Goal: Task Accomplishment & Management: Use online tool/utility

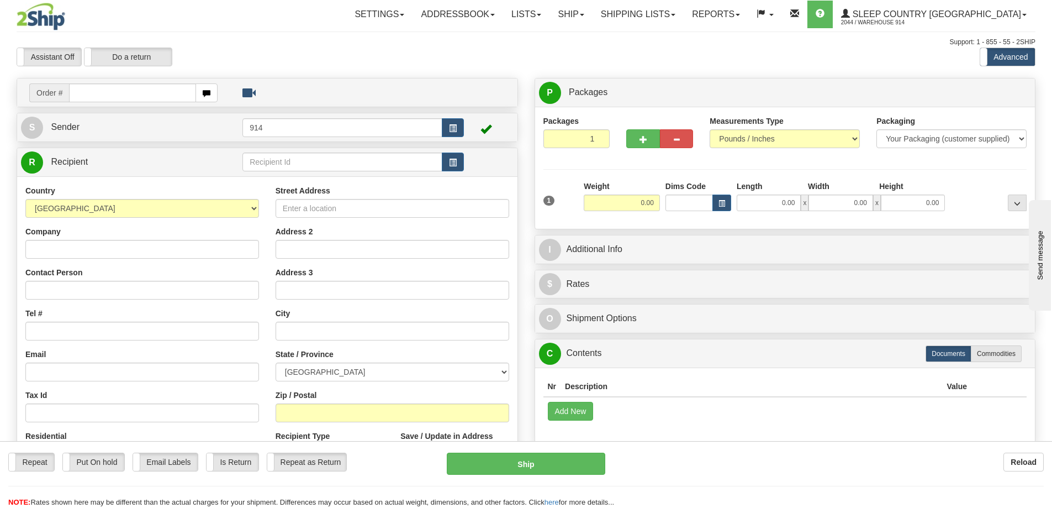
click at [777, 34] on div "Toggle navigation Settings Shipping Preferences Fields Preferences New" at bounding box center [526, 311] width 1052 height 622
click at [748, 15] on link "Reports" at bounding box center [716, 15] width 65 height 28
click at [689, 36] on span "Standard" at bounding box center [673, 38] width 31 height 9
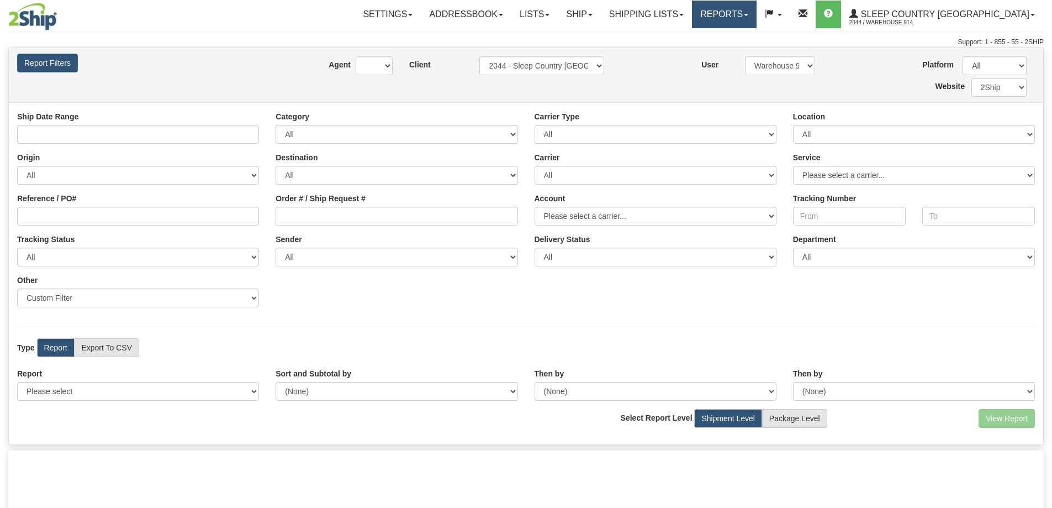
click at [755, 11] on link "Reports" at bounding box center [724, 15] width 65 height 28
type input "[DATE] And [DATE]"
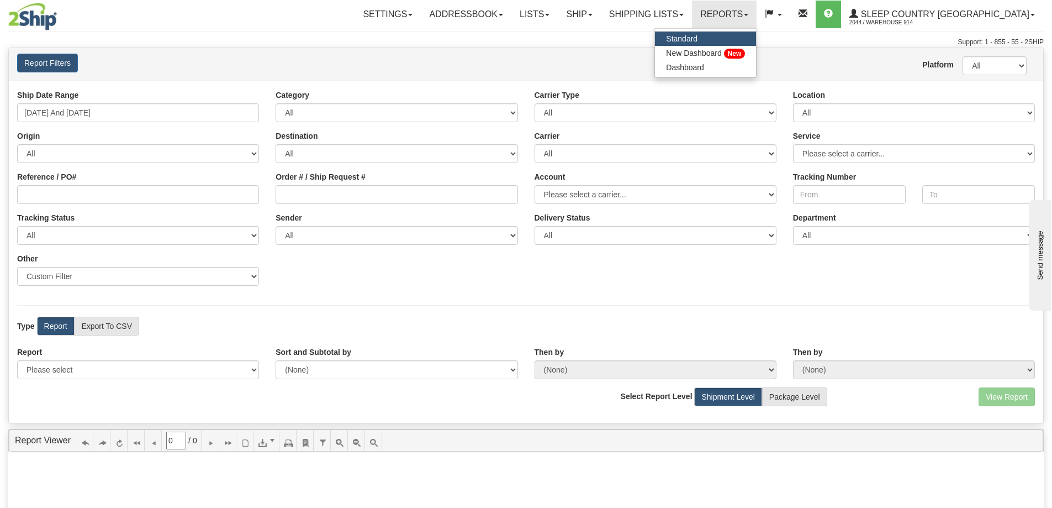
click at [652, 47] on div at bounding box center [526, 47] width 1036 height 1
click at [161, 77] on div "Report Filters Platform All 2Ship Imported User Warehouse 914" at bounding box center [526, 64] width 1035 height 33
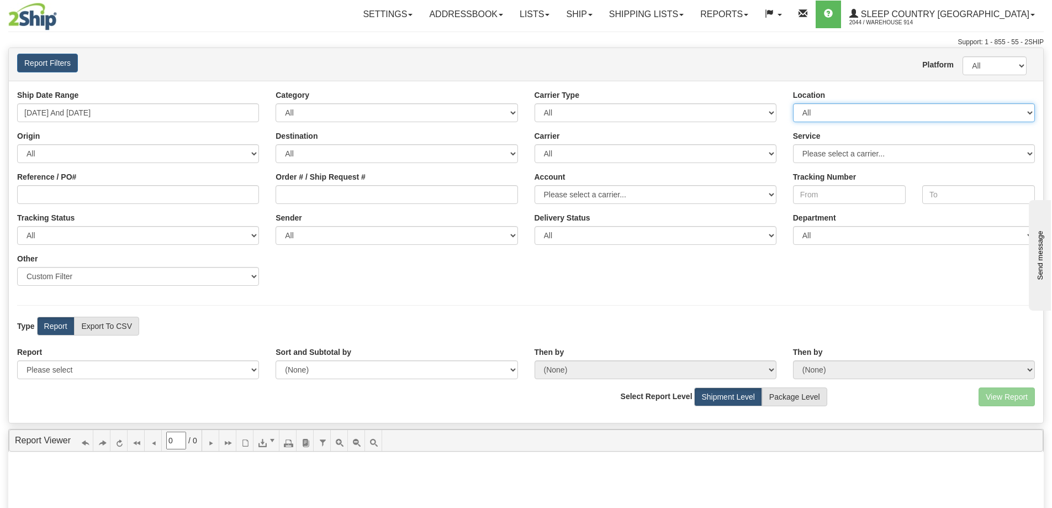
click at [855, 107] on select "All 9009 914 BEDDN CASPC END SLE ZINUC" at bounding box center [914, 112] width 242 height 19
select select "7603"
click at [793, 103] on select "All 9009 914 BEDDN CASPC END SLE ZINUC" at bounding box center [914, 112] width 242 height 19
click at [121, 119] on input "08/31/2025 And 09/06/2025" at bounding box center [138, 112] width 242 height 19
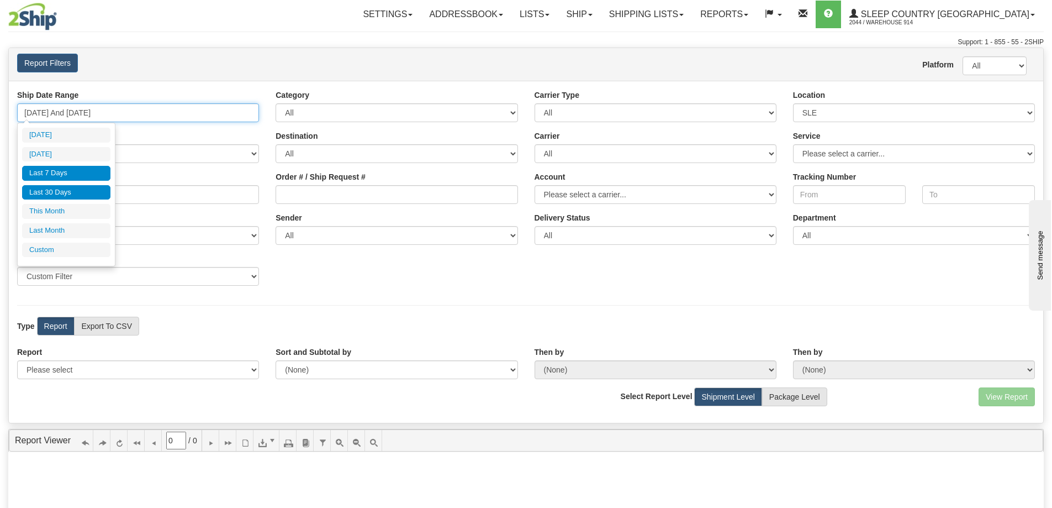
type input "09/05/2025"
type input "08/31/2025"
type input "[DATE]"
type input "09/01/2025"
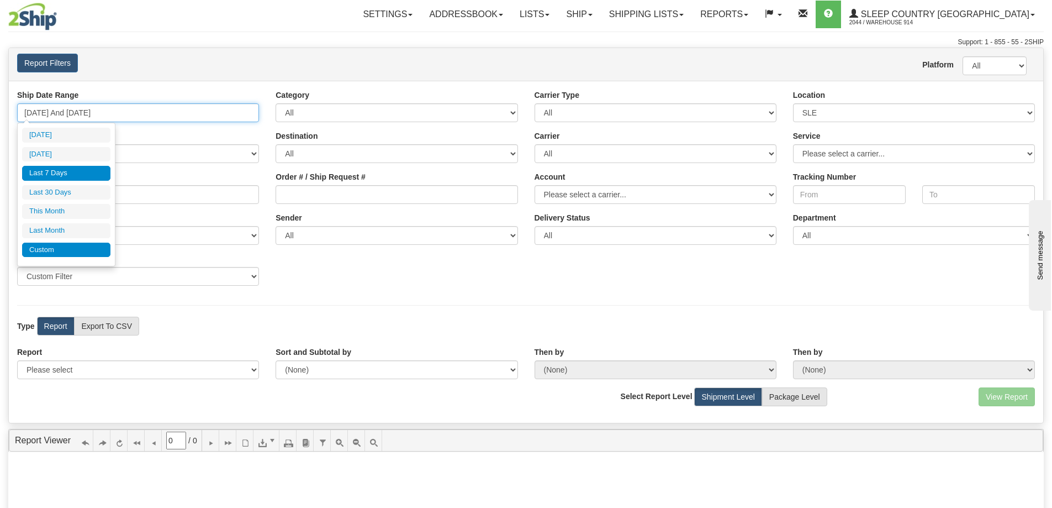
type input "09/30/2025"
type input "08/31/2025"
type input "[DATE]"
type input "08/01/2025"
type input "08/31/2025"
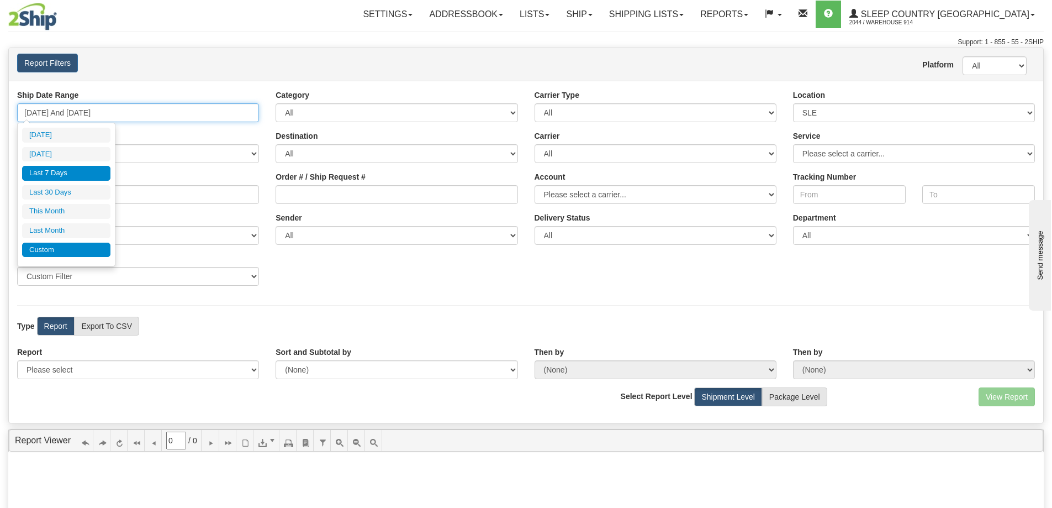
type input "08/31/2025"
type input "[DATE]"
click at [61, 245] on li "Custom" at bounding box center [66, 249] width 88 height 15
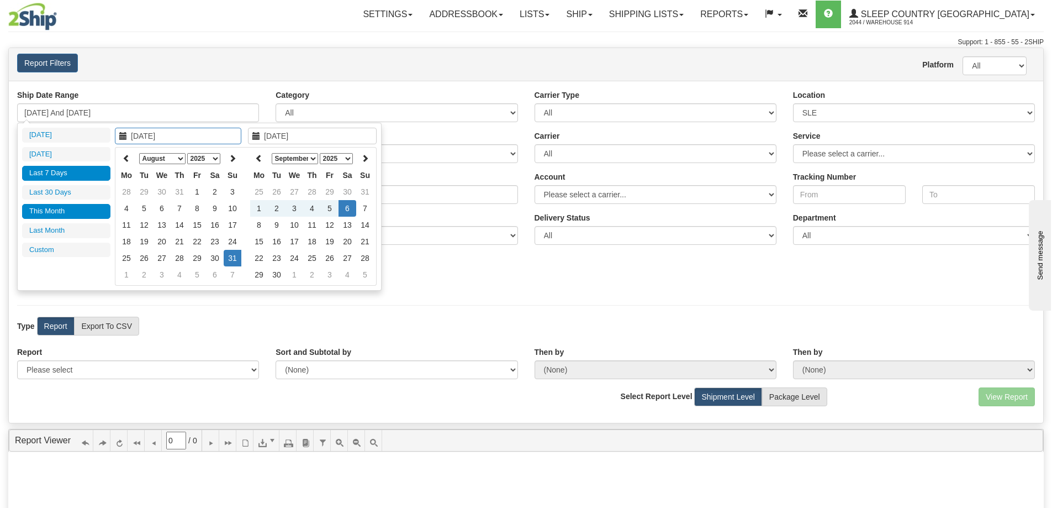
type input "08/01/2025"
type input "08/31/2025"
type input "[DATE]"
type input "09/01/2025"
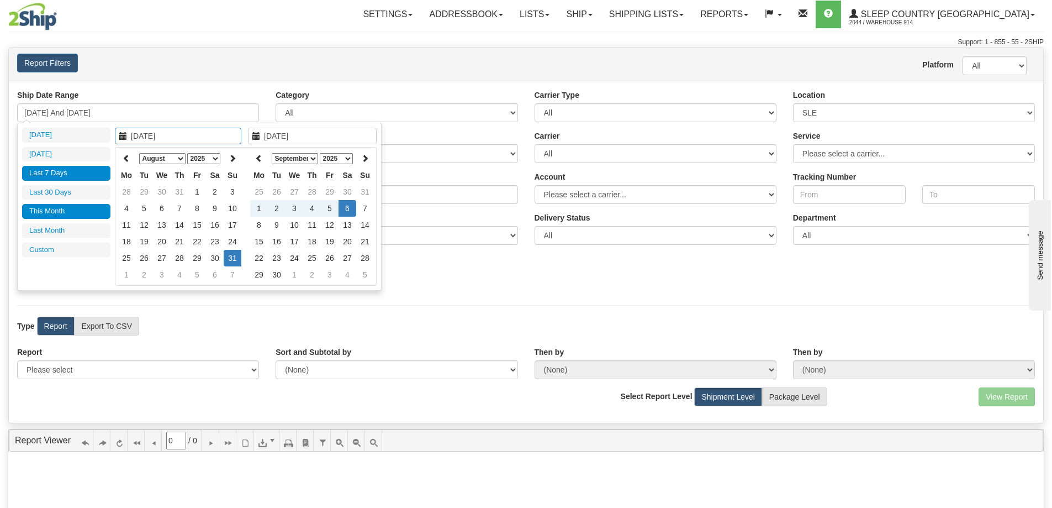
type input "09/30/2025"
type input "08/08/2025"
type input "[DATE]"
type input "08/31/2025"
click at [230, 257] on td "31" at bounding box center [233, 258] width 18 height 17
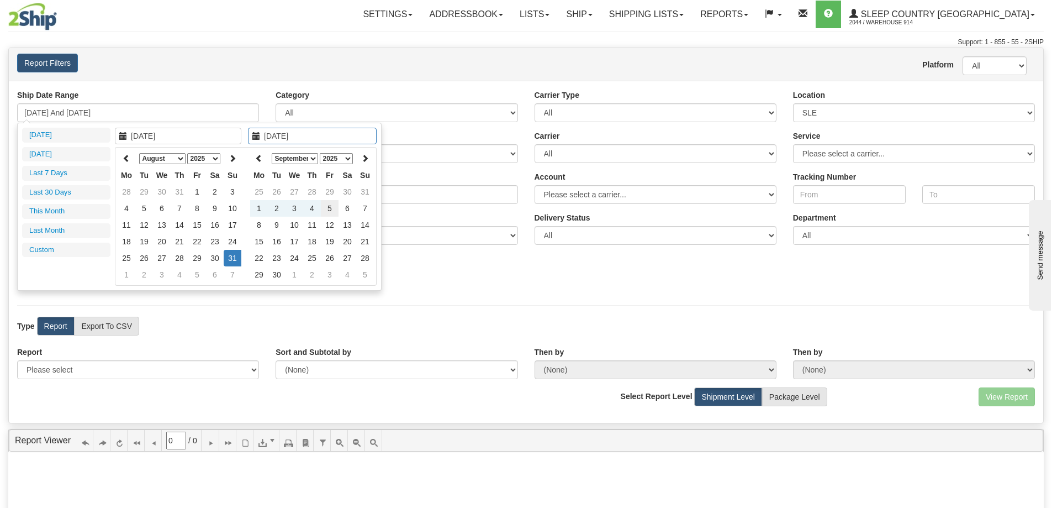
type input "09/05/2025"
click at [334, 208] on td "5" at bounding box center [330, 208] width 18 height 17
type input "08/31/2025 And 09/05/2025"
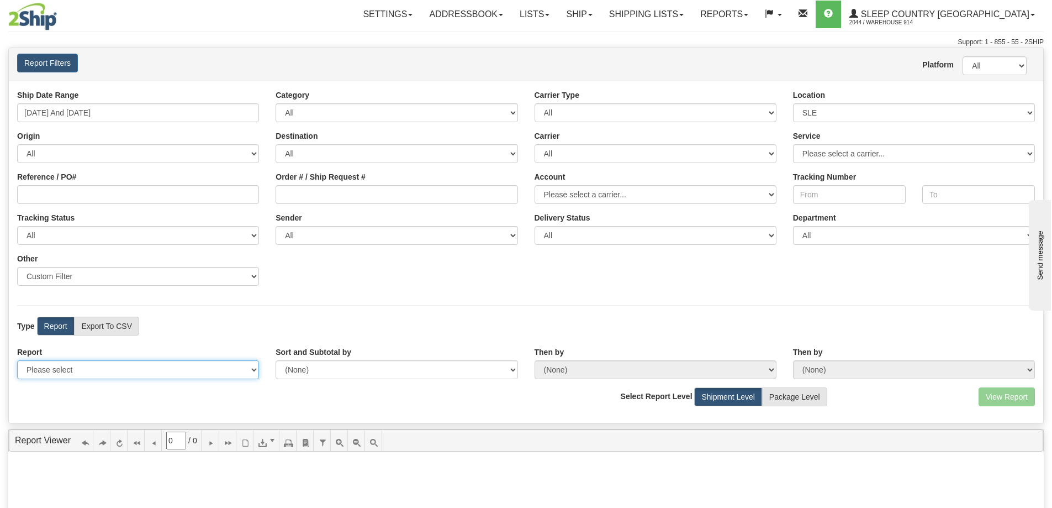
drag, startPoint x: 93, startPoint y: 372, endPoint x: 91, endPoint y: 386, distance: 14.1
click at [93, 372] on select "Please select 1 Line Shipment Report Address Detail Basic Shipment Overview Can…" at bounding box center [138, 369] width 242 height 19
select select "Users\Contents Detail.trdx"
click at [17, 360] on select "Please select 1 Line Shipment Report Address Detail Basic Shipment Overview Can…" at bounding box center [138, 369] width 242 height 19
click at [988, 399] on button "View Report" at bounding box center [1007, 396] width 56 height 19
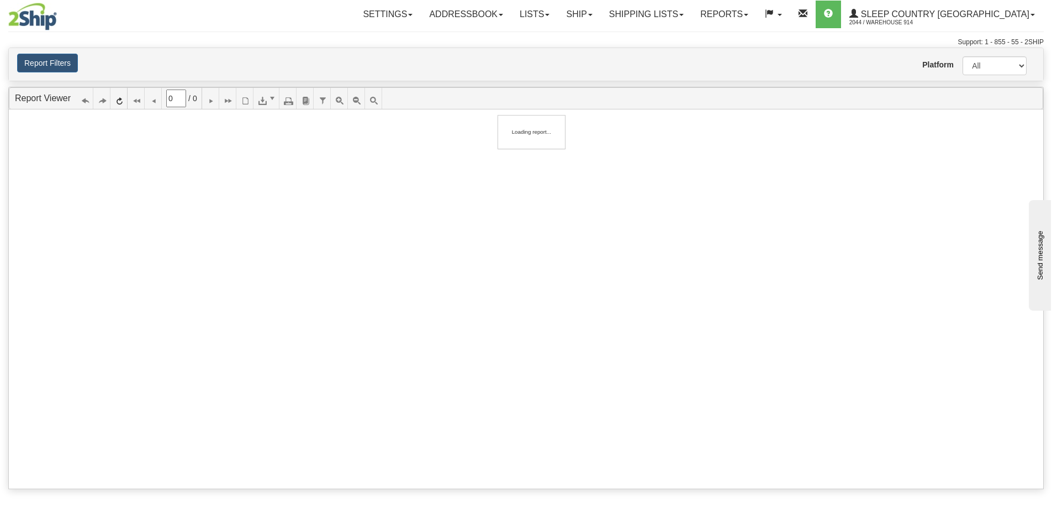
type input "1"
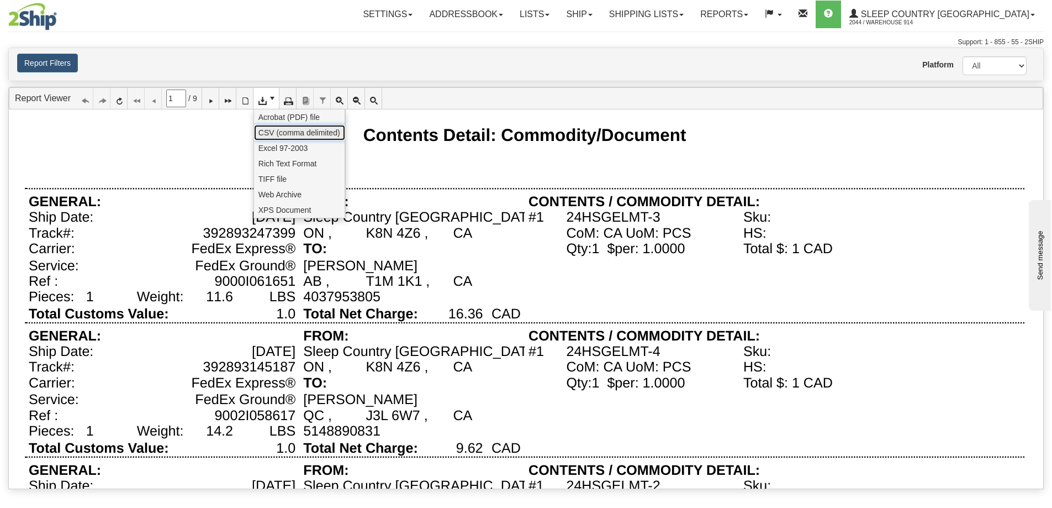
click at [284, 133] on span "CSV (comma delimited)" at bounding box center [300, 132] width 82 height 11
